Goal: Task Accomplishment & Management: Manage account settings

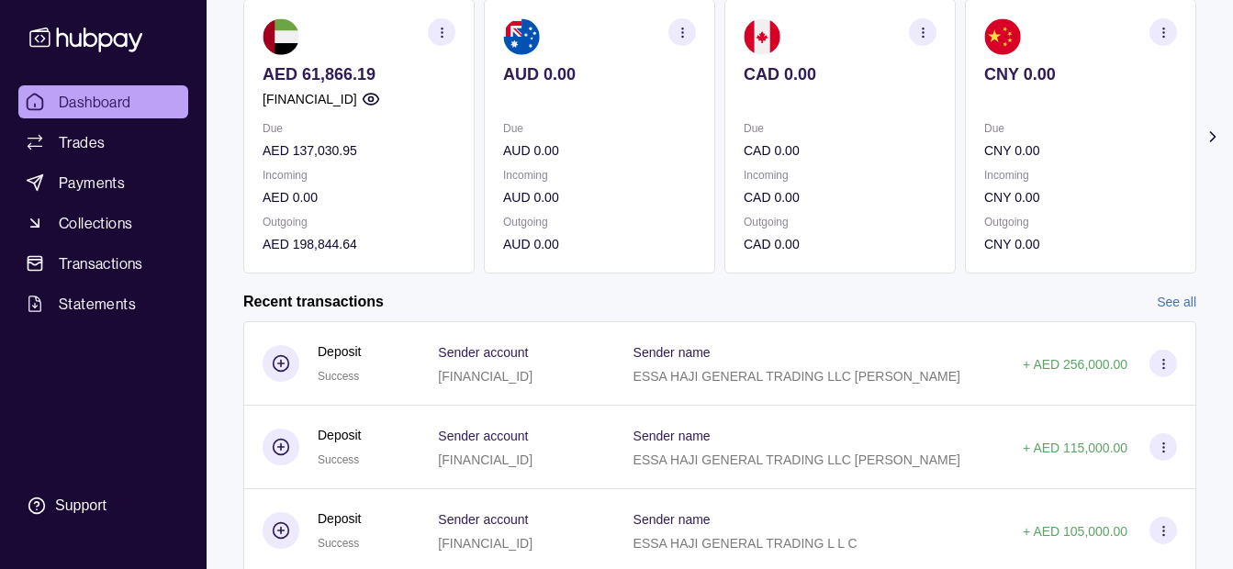
scroll to position [184, 0]
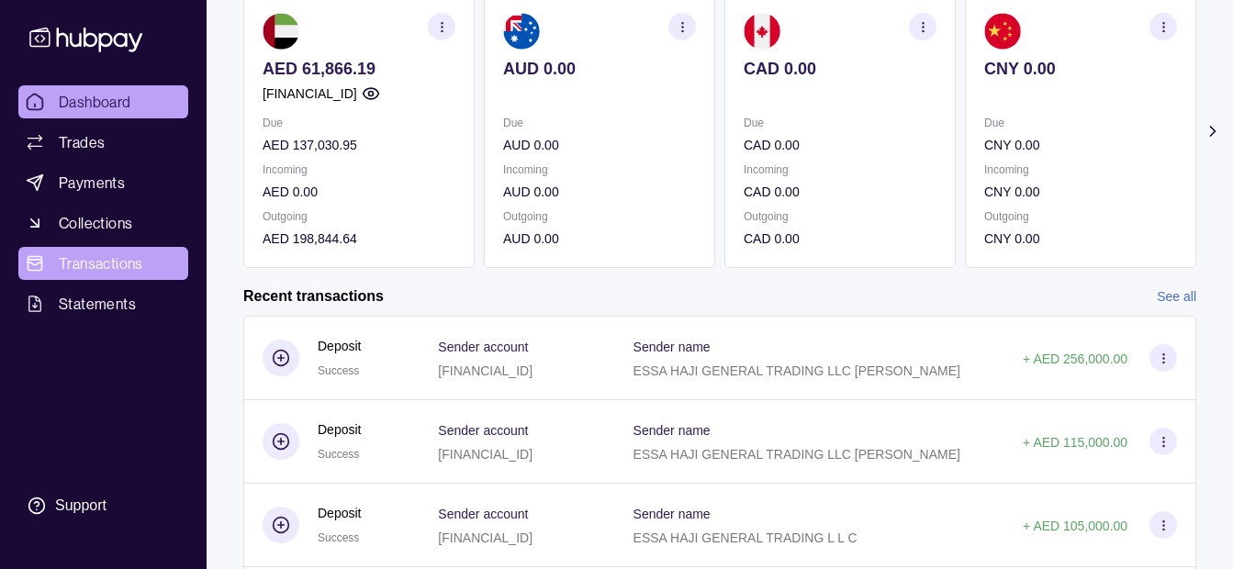
click at [131, 267] on span "Transactions" at bounding box center [101, 264] width 84 height 22
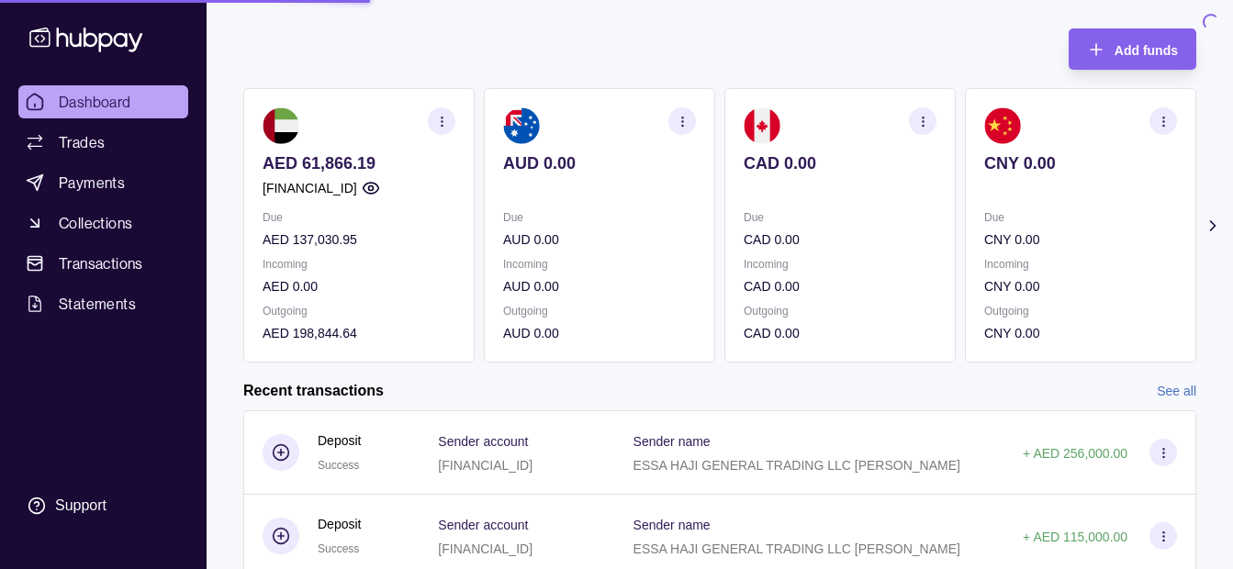
scroll to position [0, 0]
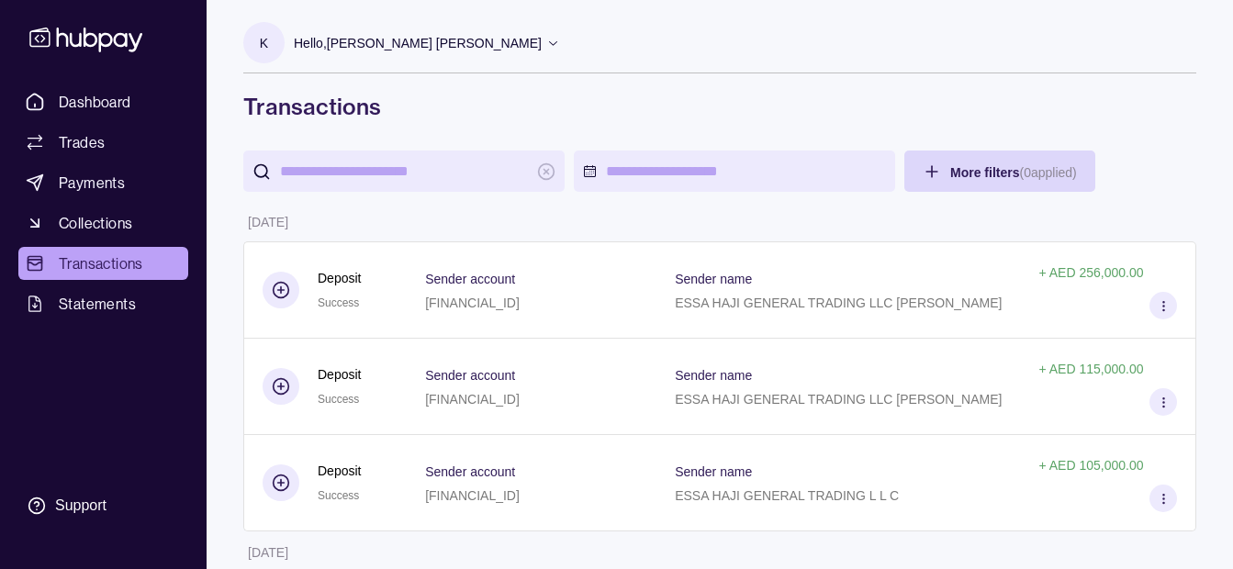
click at [467, 53] on div "Hello, [PERSON_NAME] [PERSON_NAME]" at bounding box center [427, 43] width 266 height 39
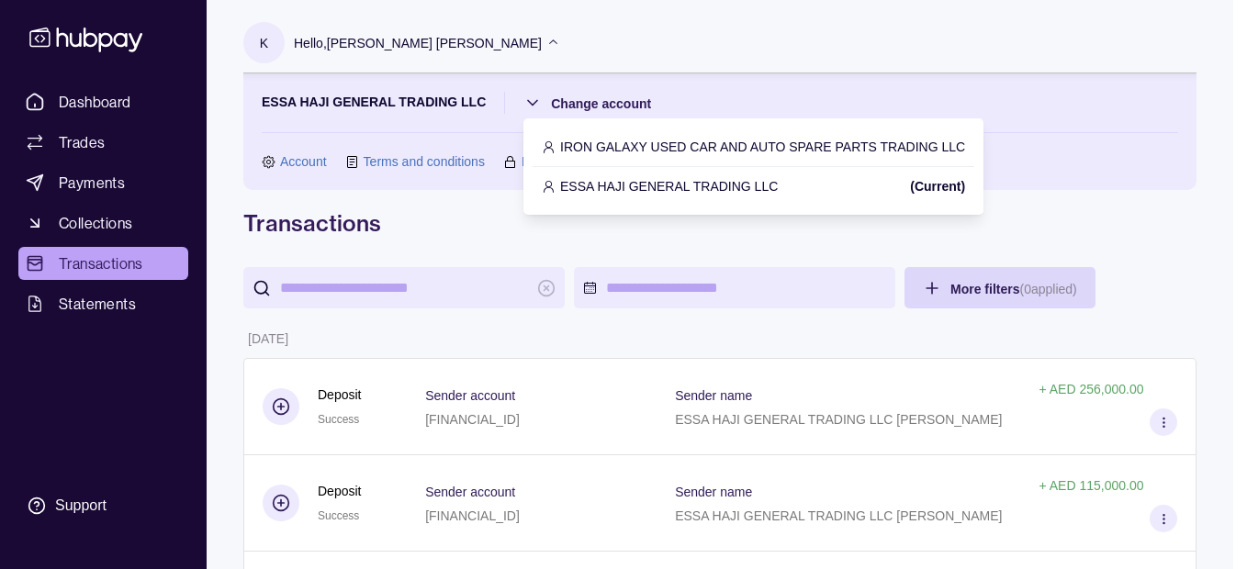
click at [628, 136] on div "IRON GALAXY USED CAR AND AUTO SPARE PARTS TRADING LLC" at bounding box center [754, 147] width 442 height 39
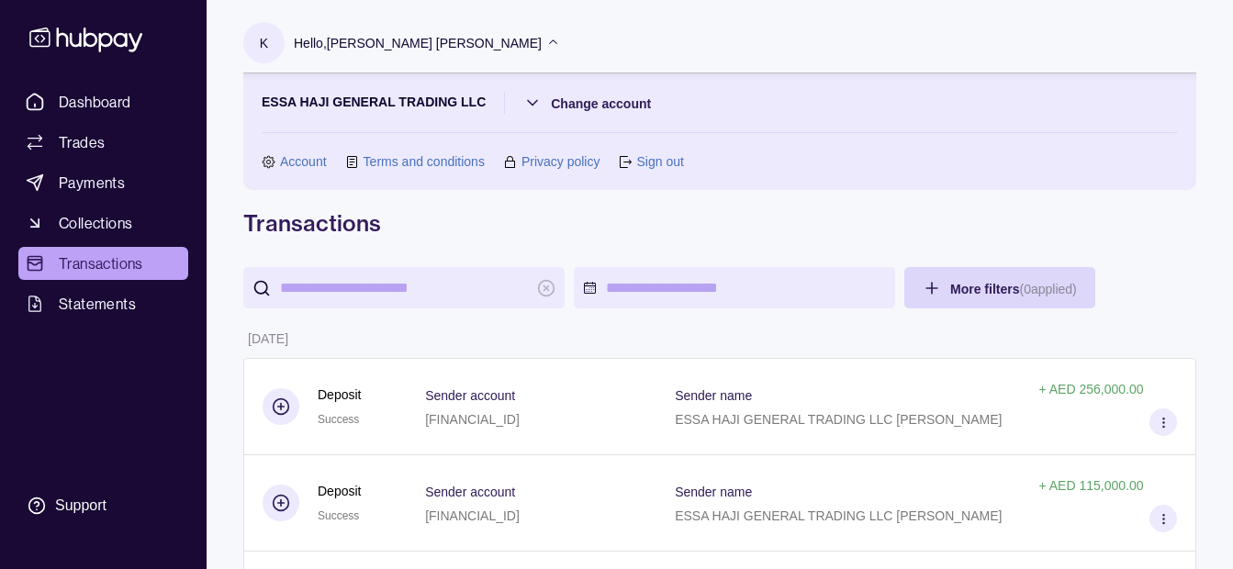
click at [591, 118] on section "ESSA HAJI GENERAL TRADING LLC Change account Account Terms and conditions Priva…" at bounding box center [720, 132] width 917 height 80
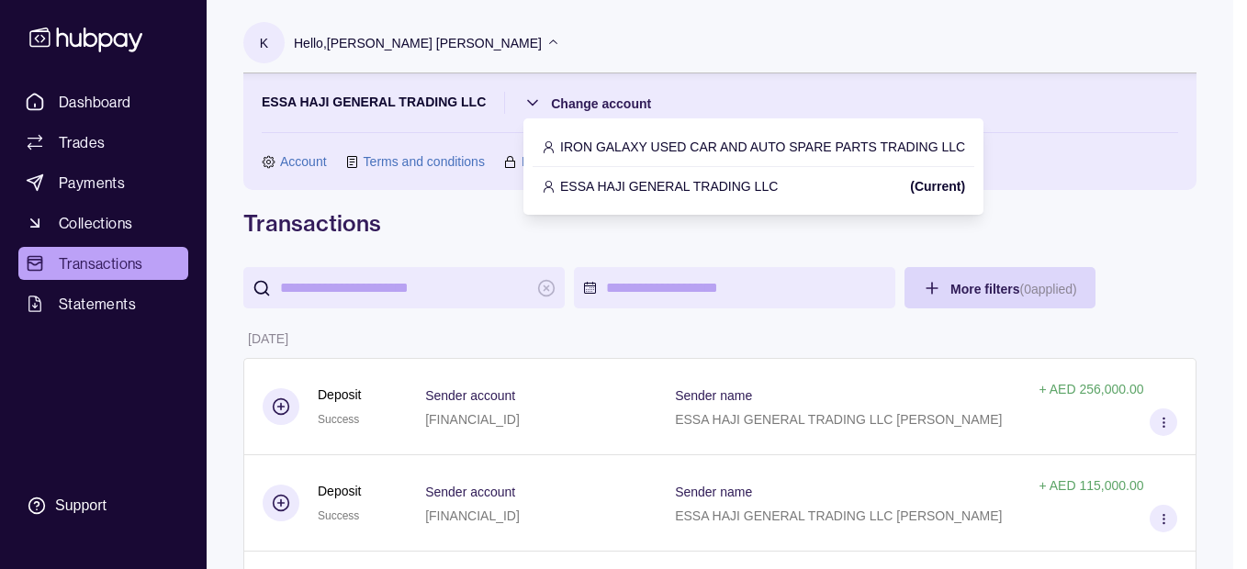
click at [650, 136] on div "IRON GALAXY USED CAR AND AUTO SPARE PARTS TRADING LLC" at bounding box center [754, 147] width 442 height 39
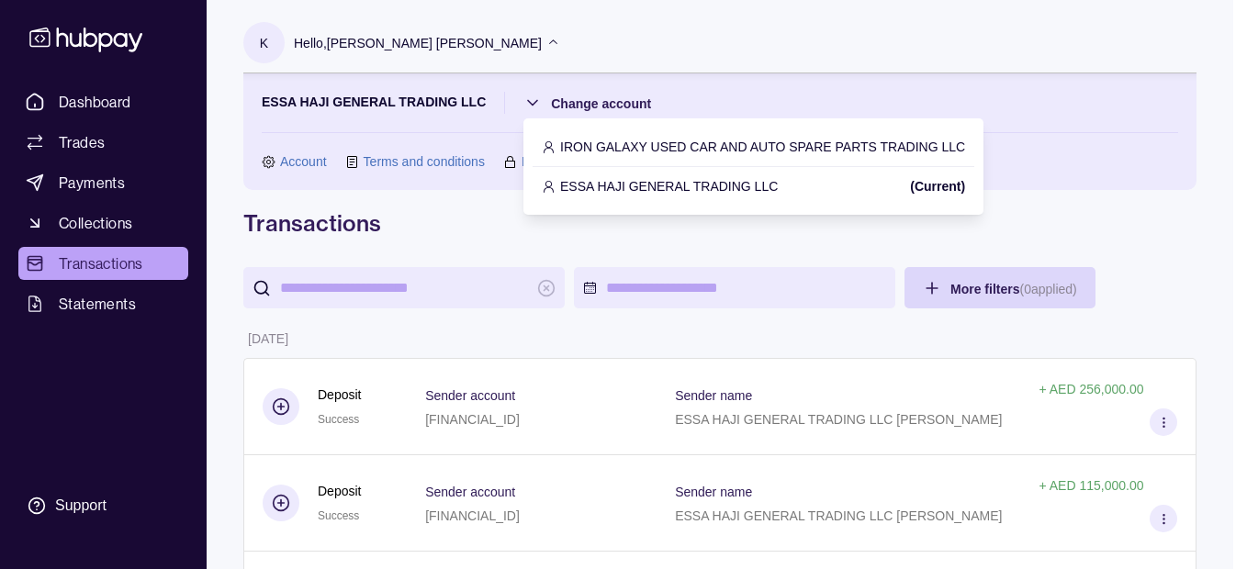
click at [641, 141] on p "IRON GALAXY USED CAR AND AUTO SPARE PARTS TRADING LLC" at bounding box center [762, 147] width 405 height 20
